Goal: Task Accomplishment & Management: Use online tool/utility

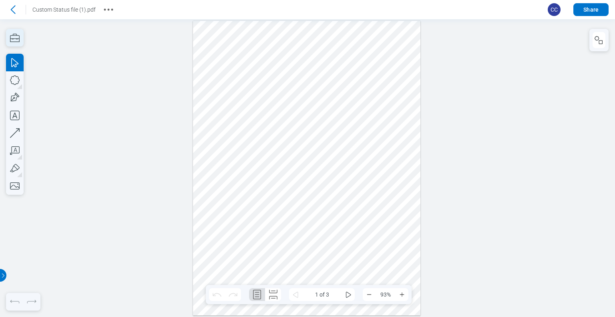
click at [17, 36] on icon "button" at bounding box center [15, 38] width 18 height 18
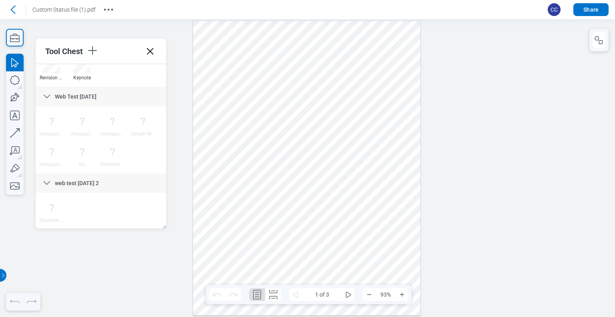
scroll to position [554, 0]
click at [93, 53] on icon "button" at bounding box center [92, 50] width 13 height 13
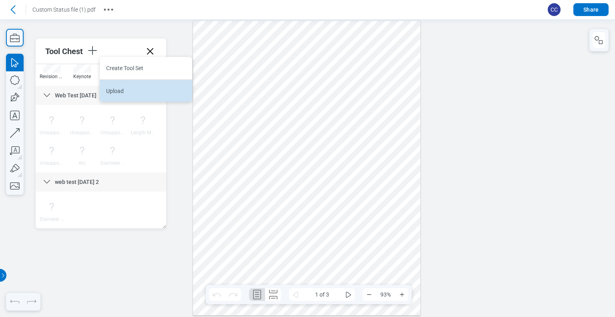
click at [115, 94] on li "Upload" at bounding box center [146, 90] width 93 height 22
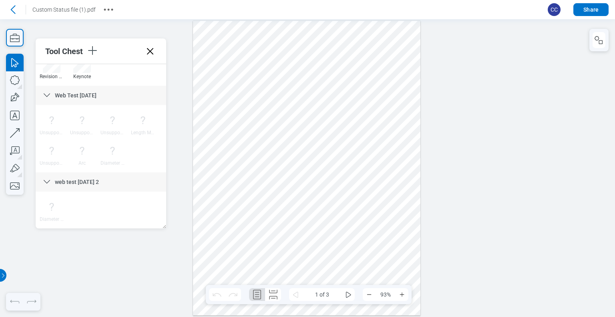
drag, startPoint x: 163, startPoint y: 196, endPoint x: 177, endPoint y: 189, distance: 14.7
click at [121, 214] on div "Diameter Measurement" at bounding box center [100, 213] width 129 height 30
click at [96, 55] on icon "button" at bounding box center [92, 50] width 13 height 13
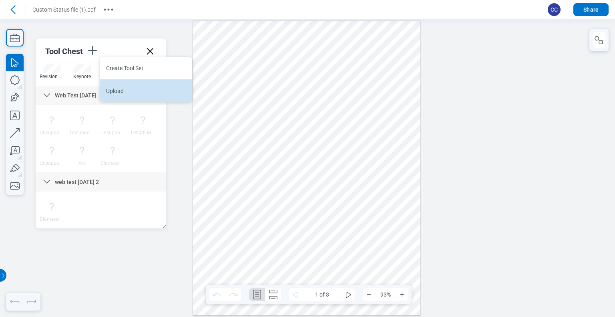
click at [123, 94] on li "Upload" at bounding box center [146, 90] width 93 height 22
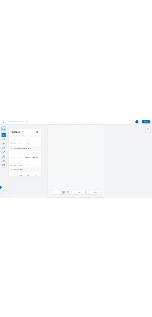
scroll to position [0, 0]
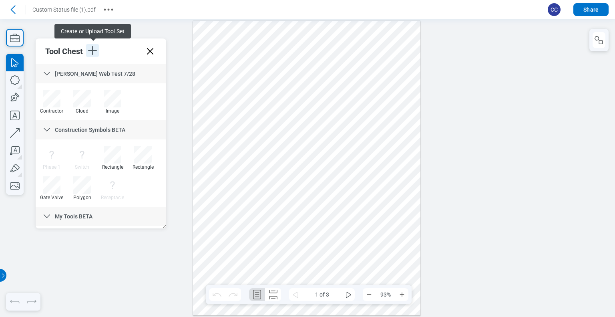
click at [97, 54] on icon "button" at bounding box center [92, 50] width 13 height 13
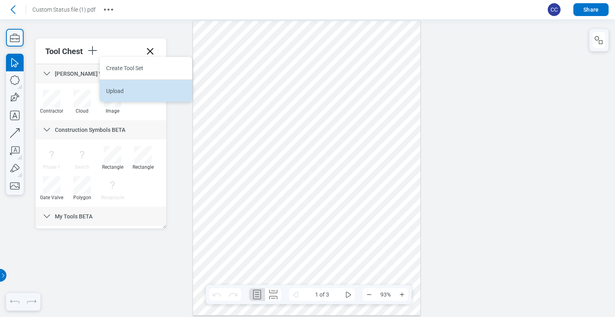
click at [117, 93] on li "Upload" at bounding box center [146, 90] width 93 height 22
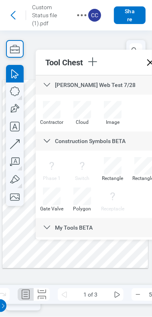
click at [130, 55] on div at bounding box center [115, 62] width 58 height 14
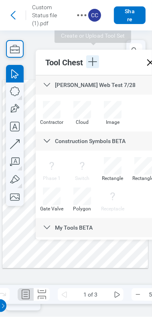
click at [93, 57] on icon "button" at bounding box center [92, 61] width 9 height 9
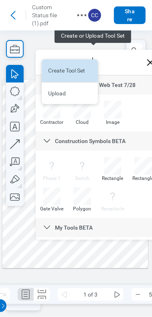
click at [81, 71] on li "Create Tool Set" at bounding box center [70, 70] width 56 height 22
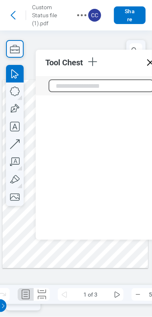
scroll to position [718, 0]
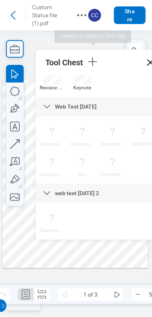
click at [149, 56] on icon at bounding box center [150, 62] width 13 height 13
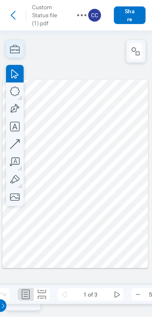
click at [16, 48] on icon "button" at bounding box center [15, 49] width 18 height 18
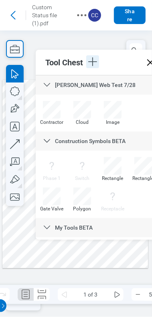
click at [96, 55] on icon "button" at bounding box center [92, 61] width 13 height 13
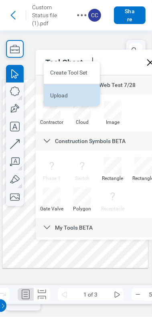
click at [72, 98] on li "Upload" at bounding box center [72, 95] width 56 height 22
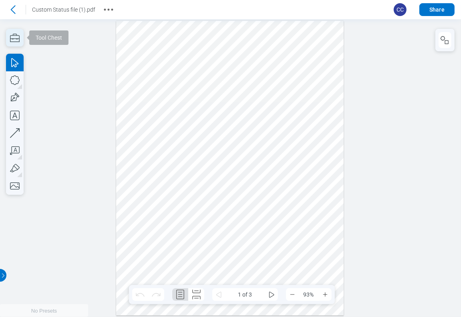
click at [15, 39] on icon "button" at bounding box center [15, 38] width 18 height 18
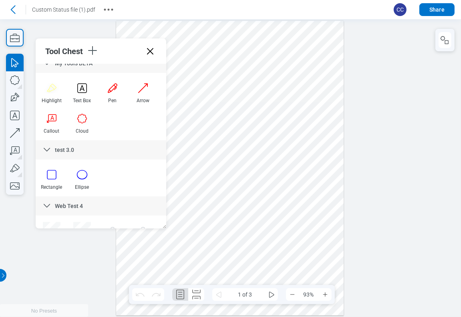
scroll to position [80, 0]
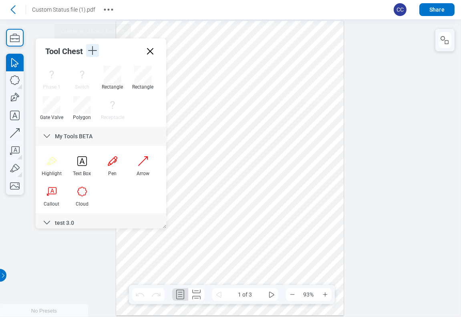
drag, startPoint x: 95, startPoint y: 54, endPoint x: 99, endPoint y: 56, distance: 4.5
click at [97, 55] on icon "button" at bounding box center [92, 50] width 13 height 13
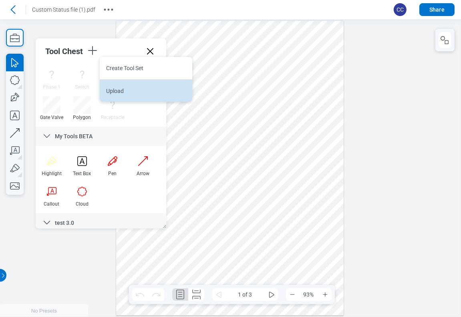
click at [112, 95] on li "Upload" at bounding box center [146, 90] width 93 height 22
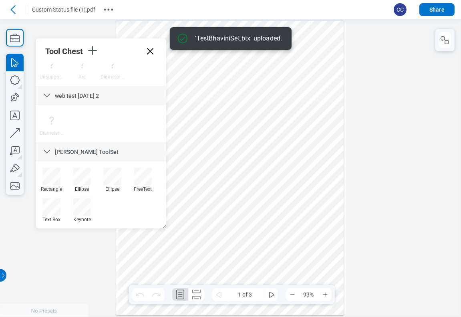
scroll to position [640, 0]
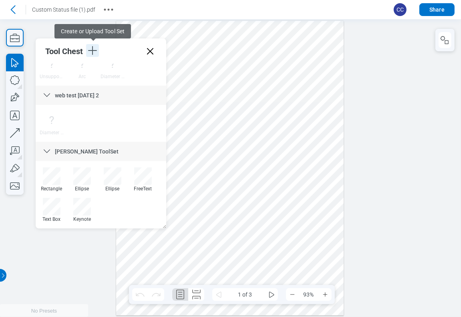
click at [93, 52] on icon "button" at bounding box center [92, 50] width 9 height 9
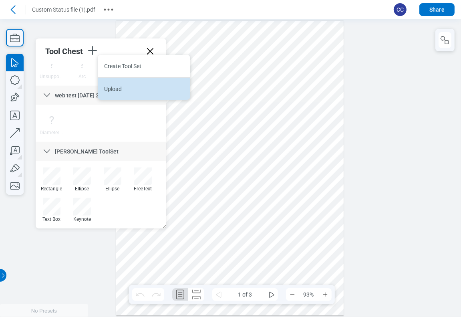
click at [111, 94] on li "Upload" at bounding box center [144, 88] width 93 height 22
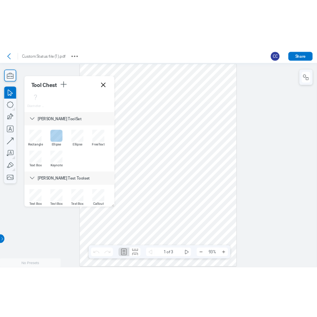
scroll to position [687, 0]
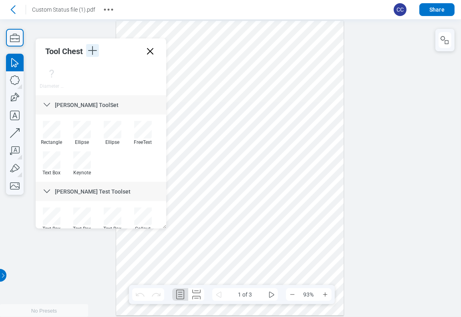
click at [93, 54] on icon "button" at bounding box center [92, 50] width 13 height 13
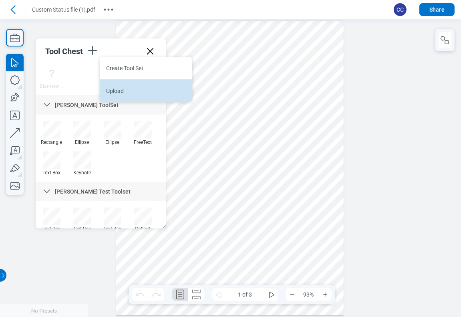
click at [123, 93] on li "Upload" at bounding box center [146, 90] width 93 height 22
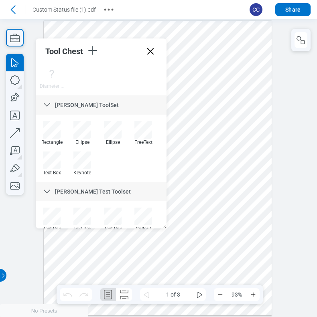
scroll to position [727, 0]
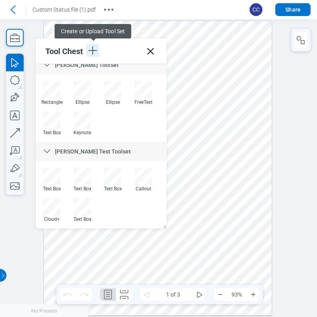
click at [91, 51] on icon "button" at bounding box center [92, 50] width 13 height 13
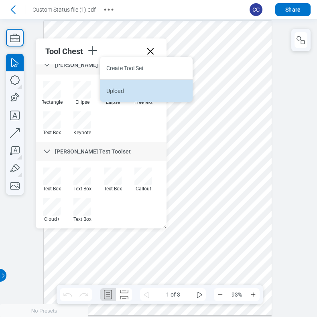
click at [123, 92] on li "Upload" at bounding box center [146, 90] width 93 height 22
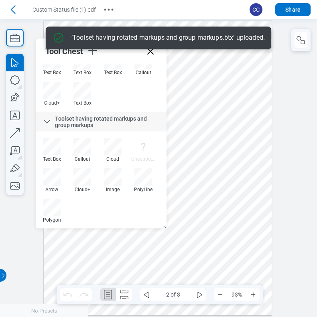
scroll to position [844, 0]
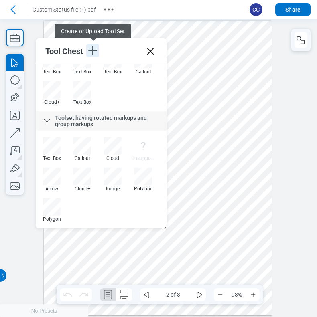
click at [92, 49] on icon "button" at bounding box center [92, 50] width 13 height 13
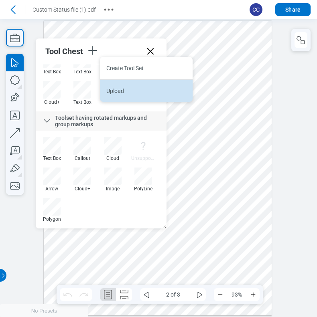
click at [122, 91] on li "Upload" at bounding box center [146, 90] width 93 height 22
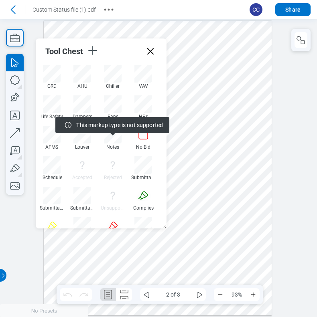
scroll to position [1113, 0]
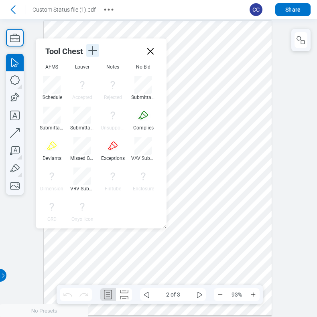
click at [94, 49] on icon "button" at bounding box center [92, 50] width 13 height 13
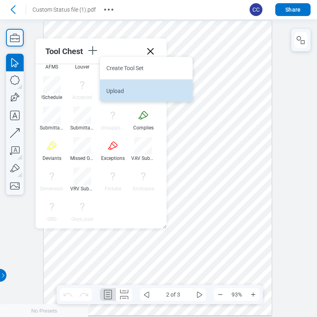
click at [115, 92] on li "Upload" at bounding box center [146, 90] width 93 height 22
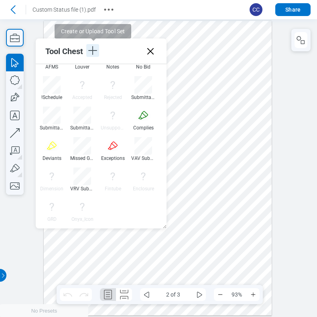
click at [94, 53] on icon "button" at bounding box center [92, 50] width 13 height 13
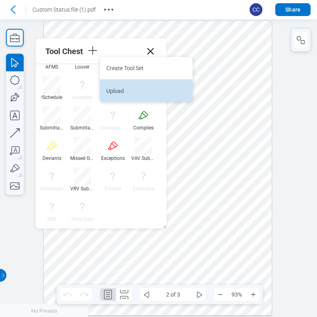
click at [137, 92] on li "Upload" at bounding box center [146, 90] width 93 height 22
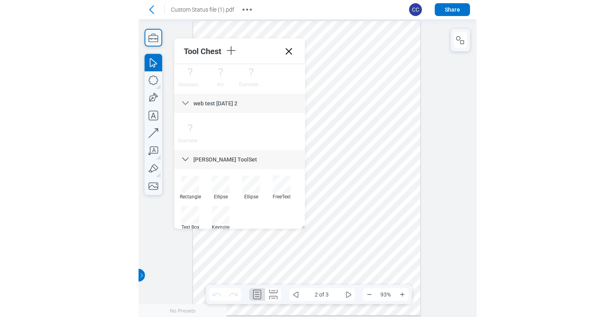
scroll to position [512, 0]
